Goal: Task Accomplishment & Management: Use online tool/utility

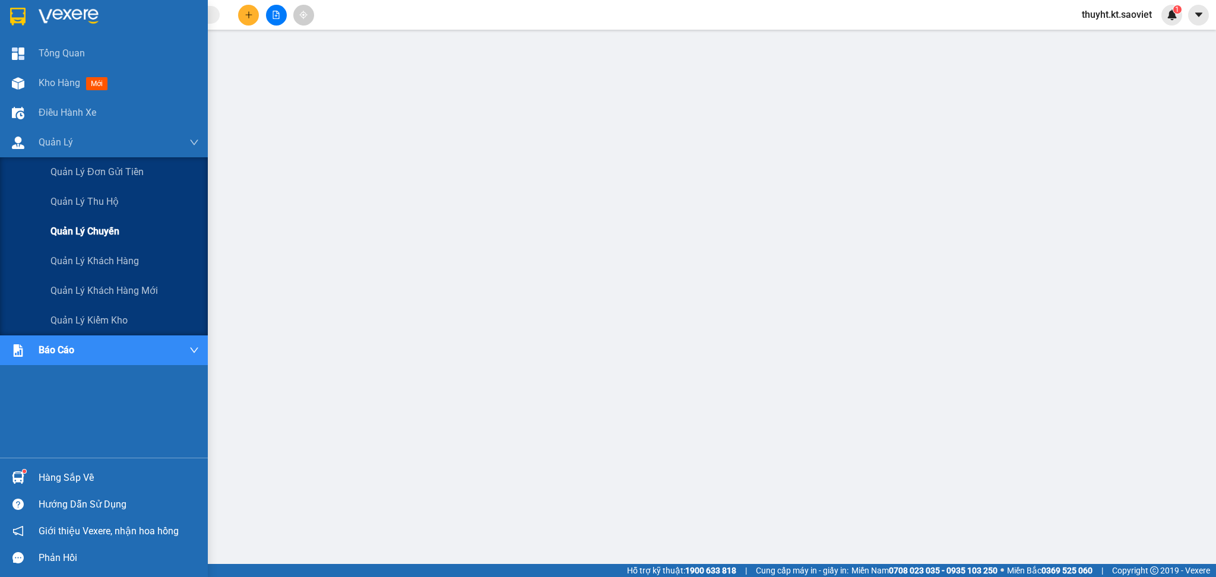
click at [99, 233] on span "Quản lý chuyến" at bounding box center [84, 231] width 69 height 15
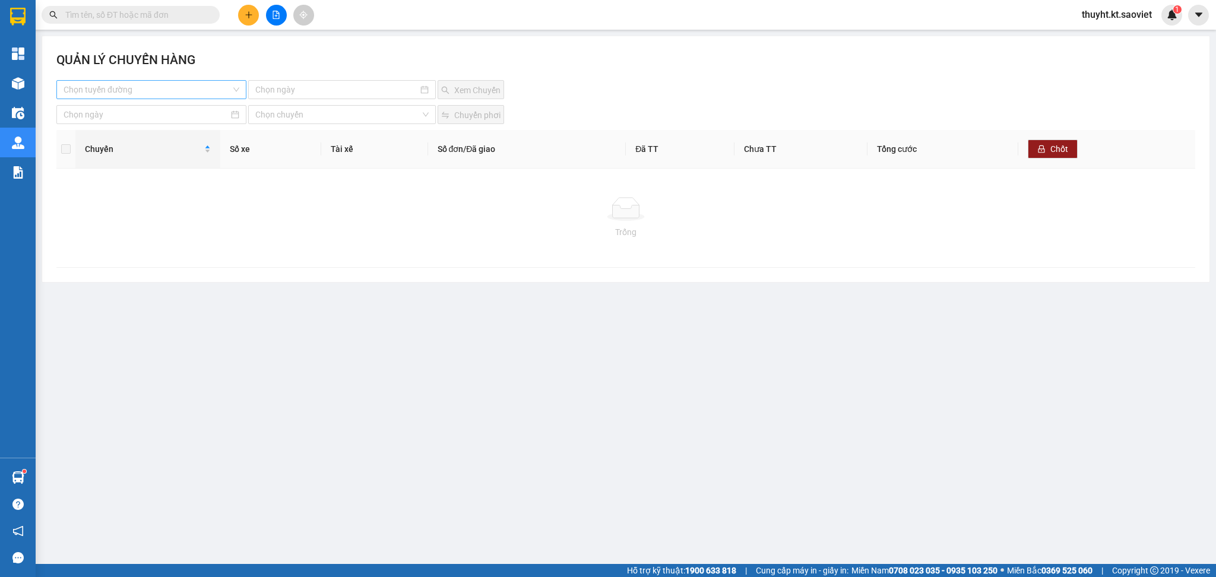
click at [170, 91] on input "search" at bounding box center [147, 90] width 167 height 18
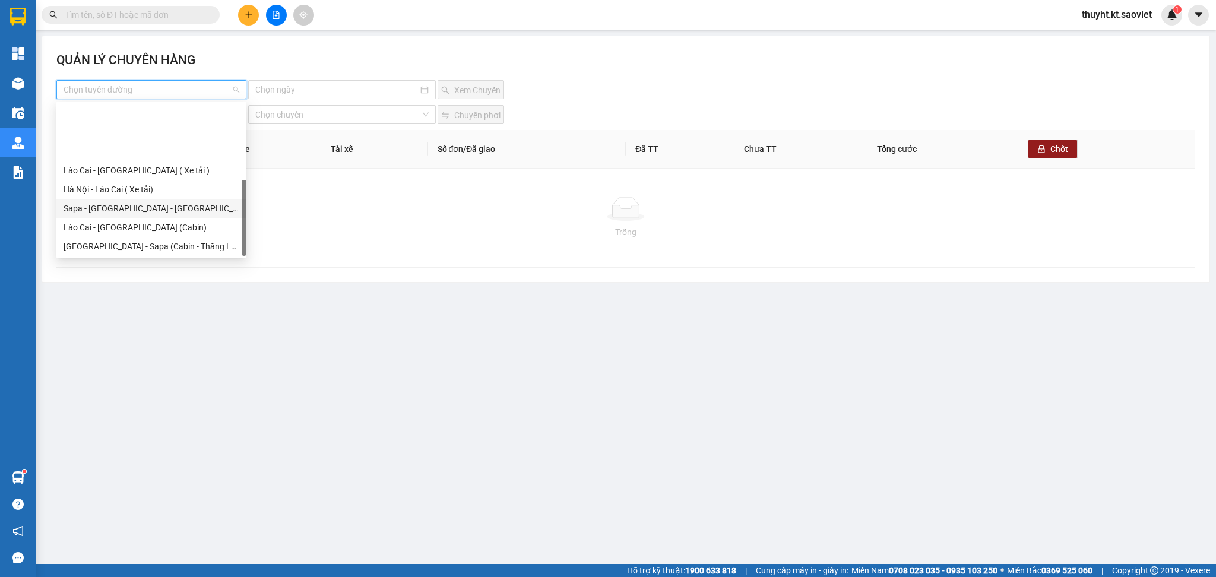
scroll to position [76, 0]
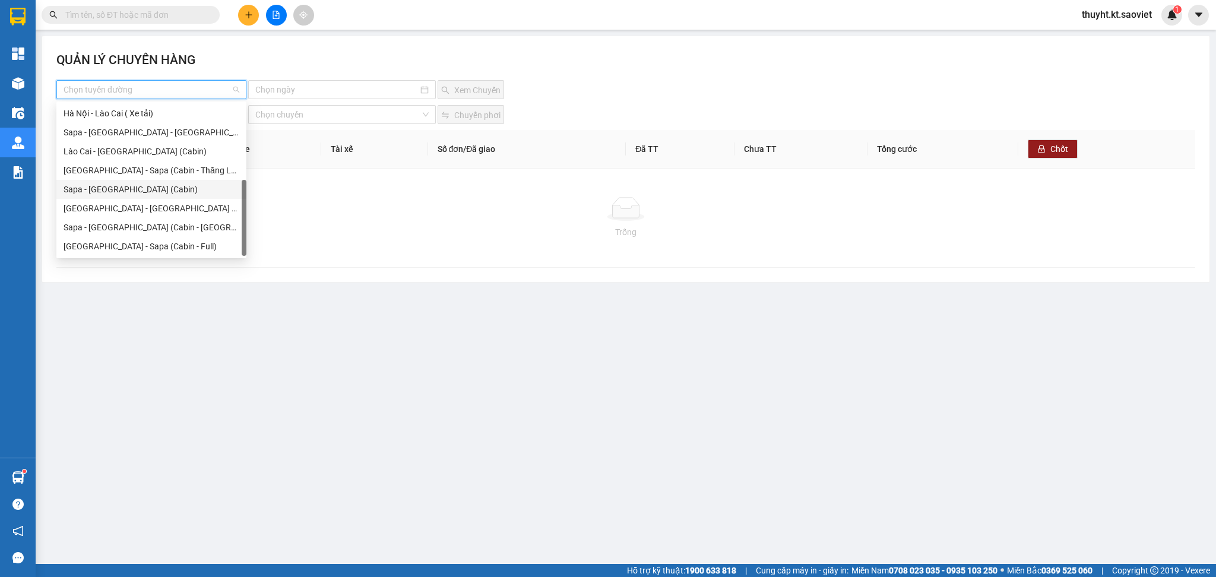
click at [119, 192] on div "Sapa - [GEOGRAPHIC_DATA] (Cabin)" at bounding box center [152, 189] width 176 height 13
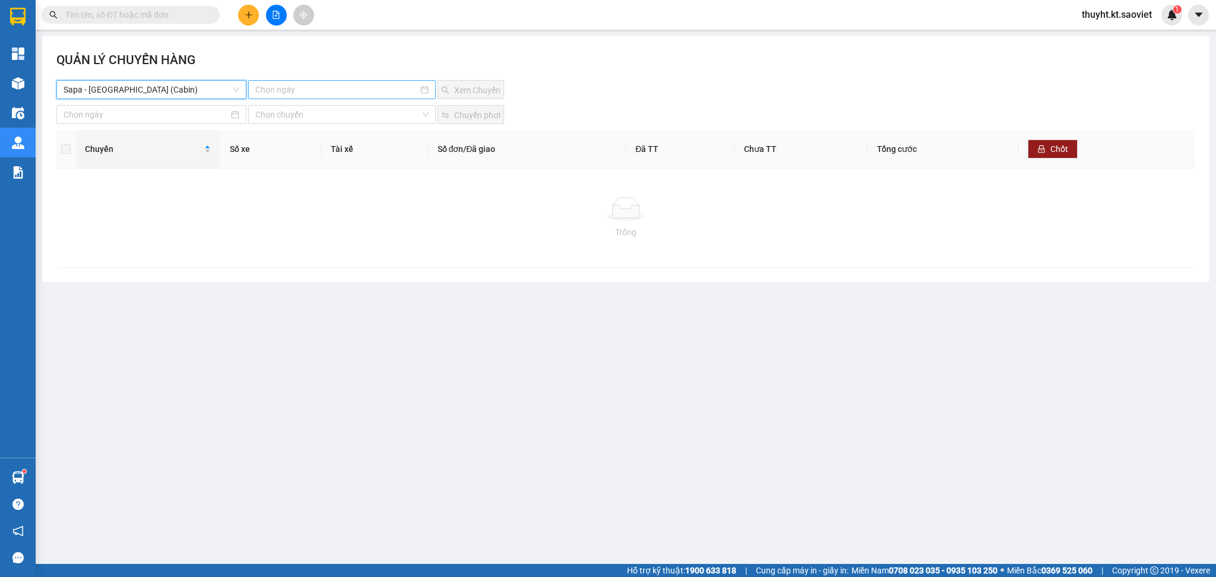
click at [391, 87] on input at bounding box center [336, 89] width 163 height 13
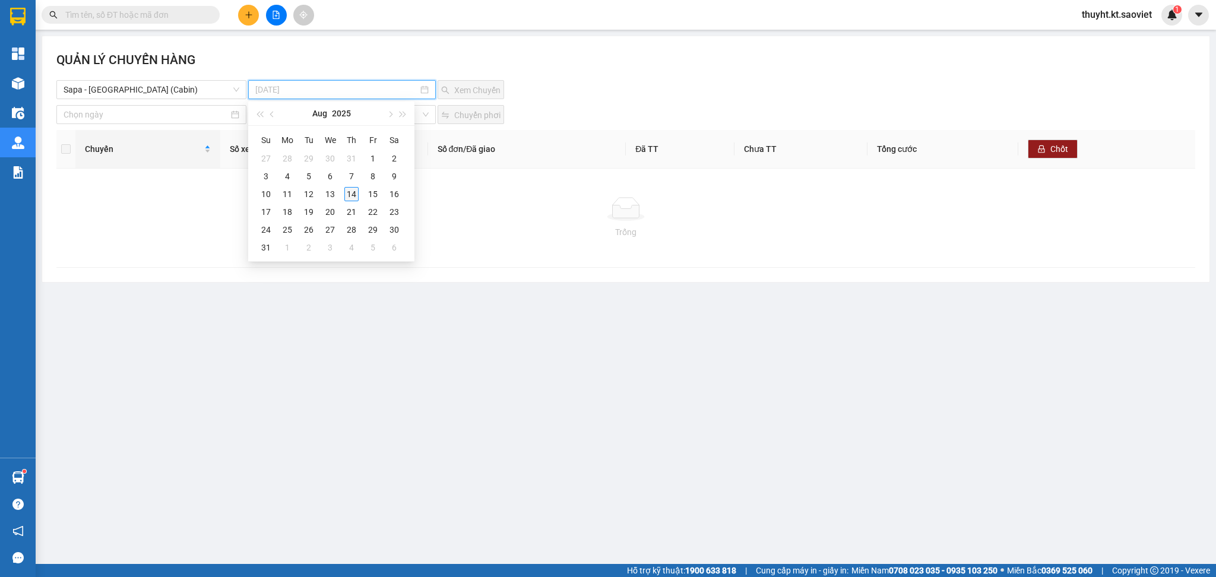
type input "[DATE]"
click at [344, 192] on div "14" at bounding box center [351, 194] width 14 height 14
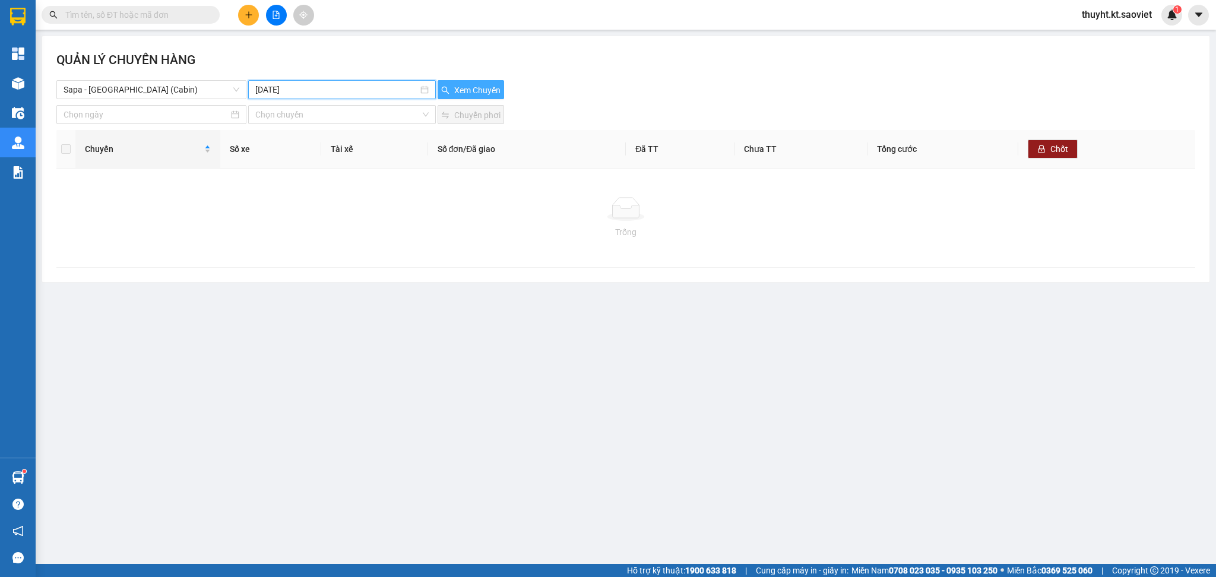
click at [472, 83] on button "Xem Chuyến" at bounding box center [471, 89] width 66 height 19
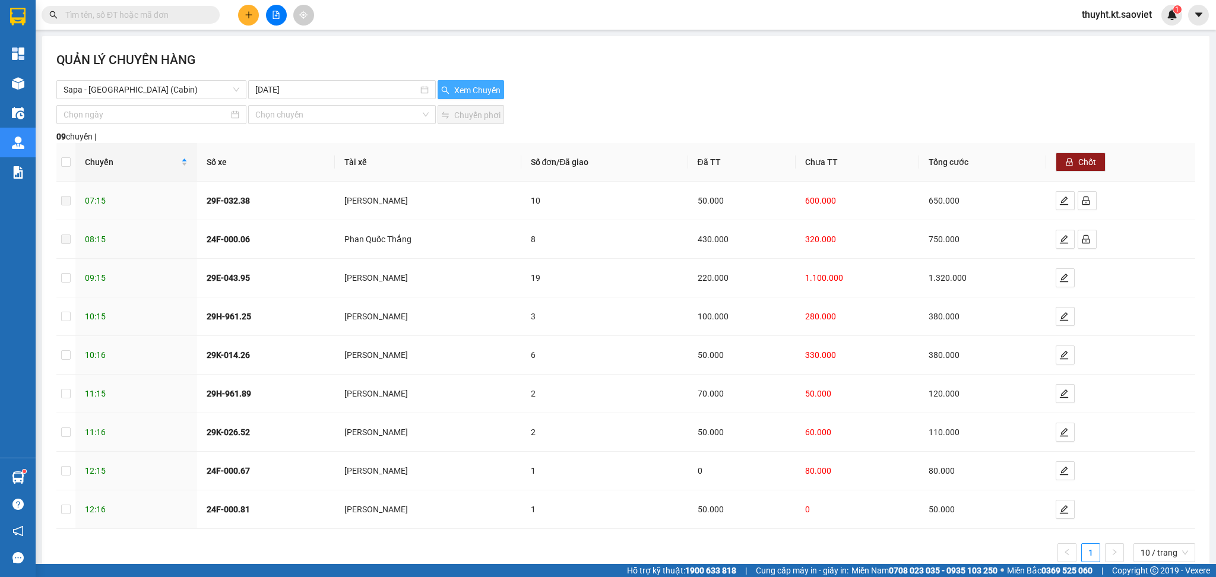
click at [471, 93] on span "Xem Chuyến" at bounding box center [477, 90] width 46 height 13
click at [1078, 246] on button "button" at bounding box center [1087, 239] width 19 height 19
click at [62, 239] on input "checkbox" at bounding box center [65, 239] width 9 height 9
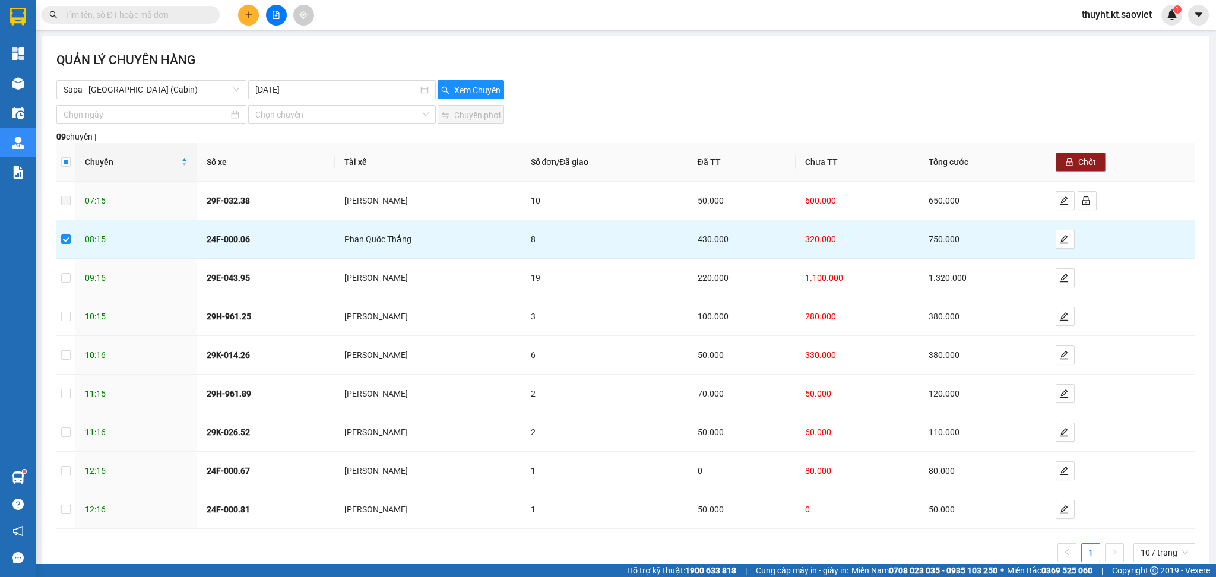
click at [1078, 161] on span "Chốt" at bounding box center [1087, 162] width 18 height 13
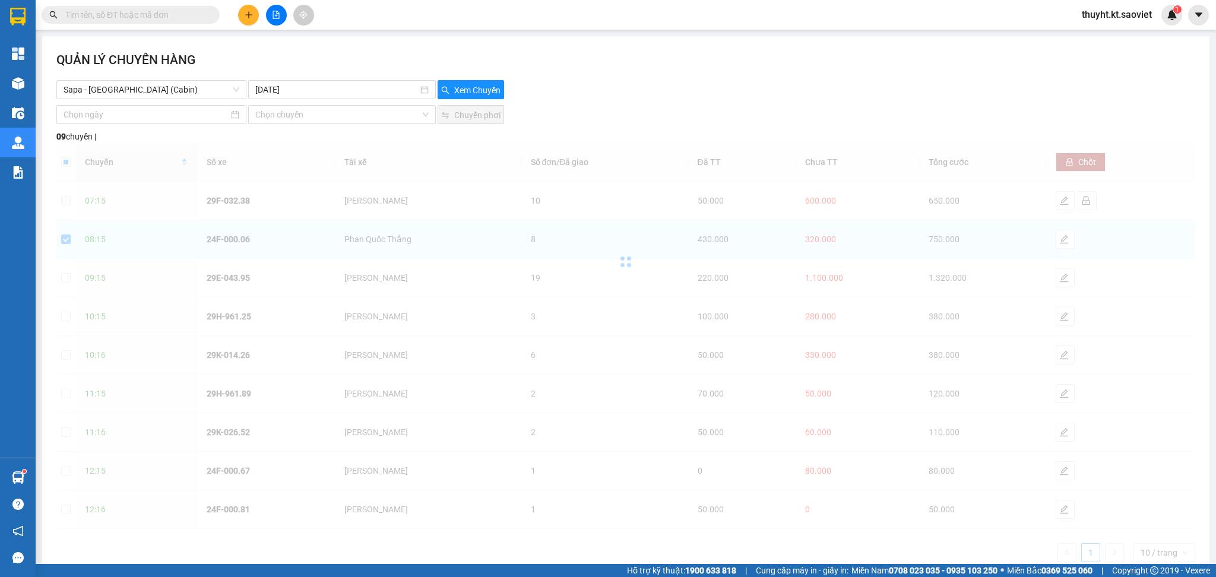
checkbox input "false"
